Goal: Transaction & Acquisition: Purchase product/service

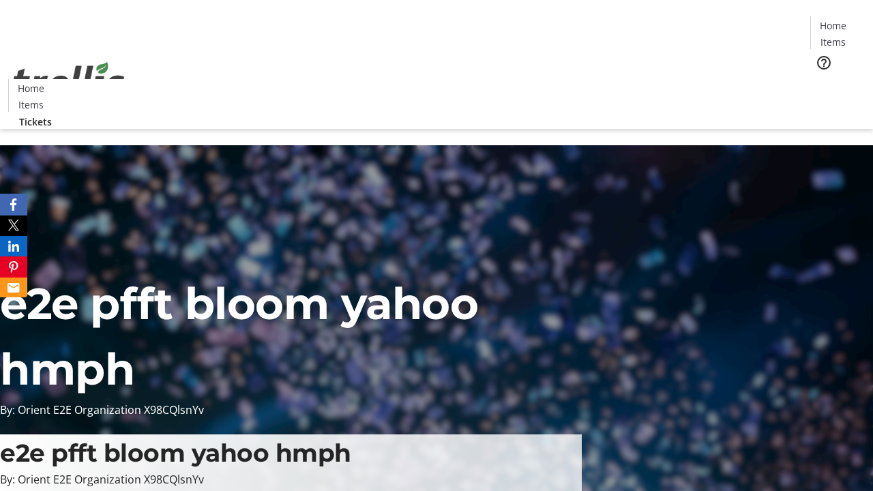
click at [821, 79] on span "Tickets" at bounding box center [837, 86] width 33 height 14
